Goal: Navigation & Orientation: Find specific page/section

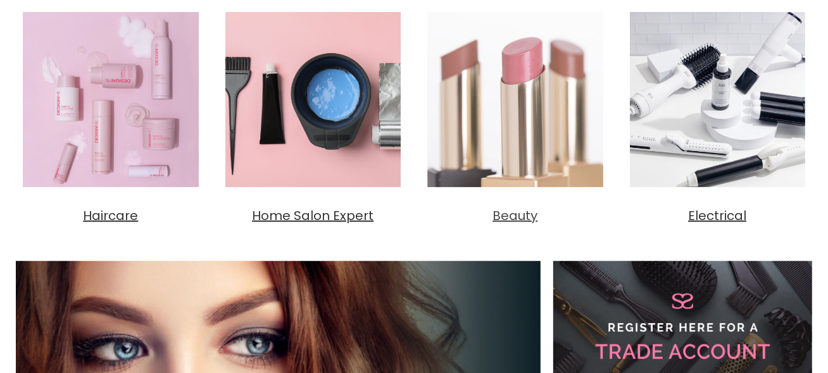
scroll to position [506, 0]
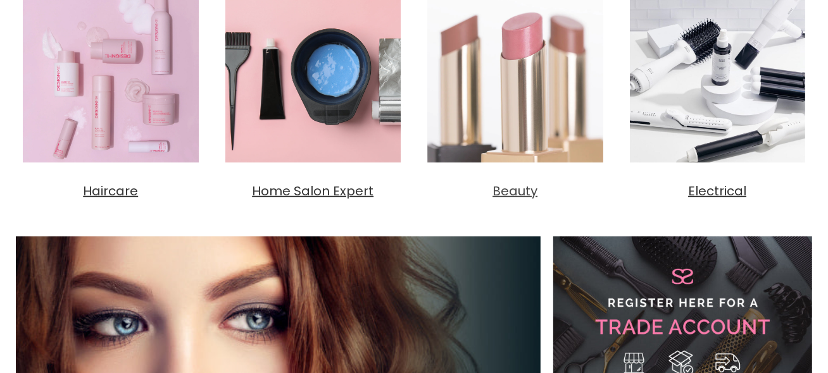
click at [507, 200] on span "Beauty" at bounding box center [514, 191] width 45 height 18
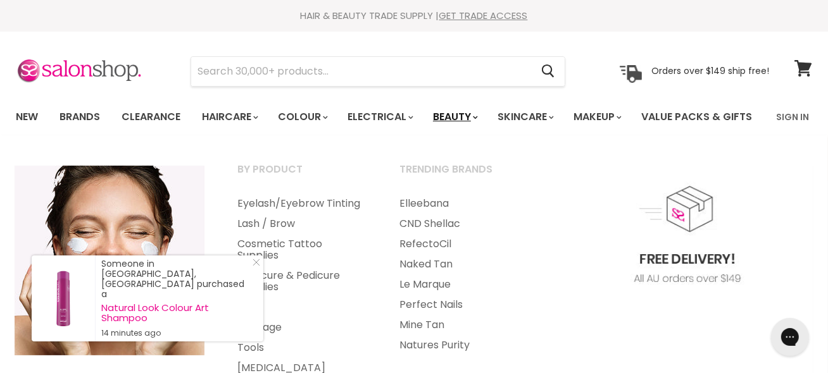
click at [465, 115] on link "Beauty" at bounding box center [454, 117] width 62 height 27
click at [474, 191] on link "Trending Brands" at bounding box center [463, 175] width 159 height 32
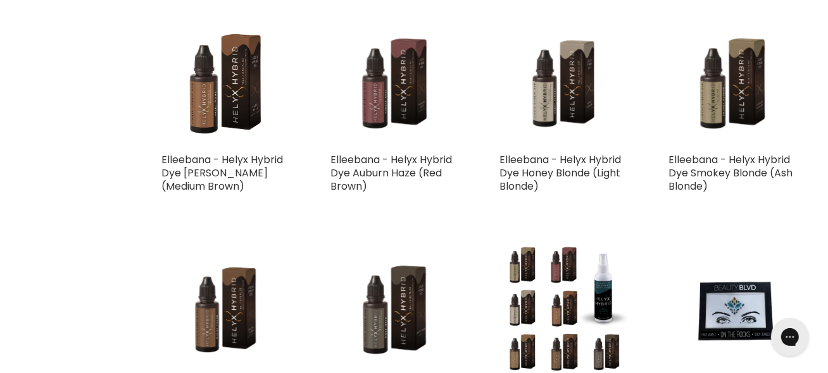
scroll to position [1076, 0]
